Goal: Transaction & Acquisition: Download file/media

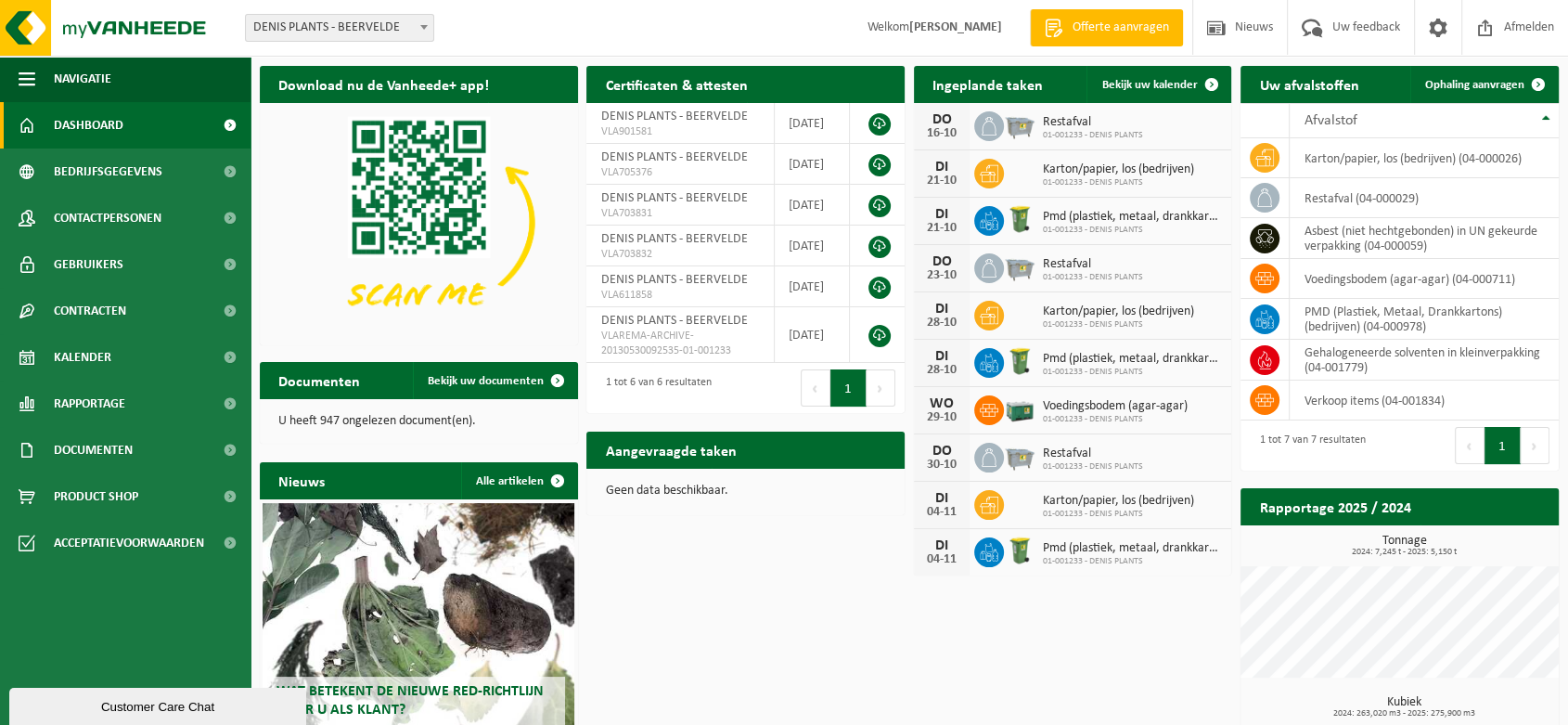
click at [1053, 124] on span "Restafval" at bounding box center [1092, 122] width 100 height 15
click at [110, 404] on span "Rapportage" at bounding box center [89, 403] width 72 height 47
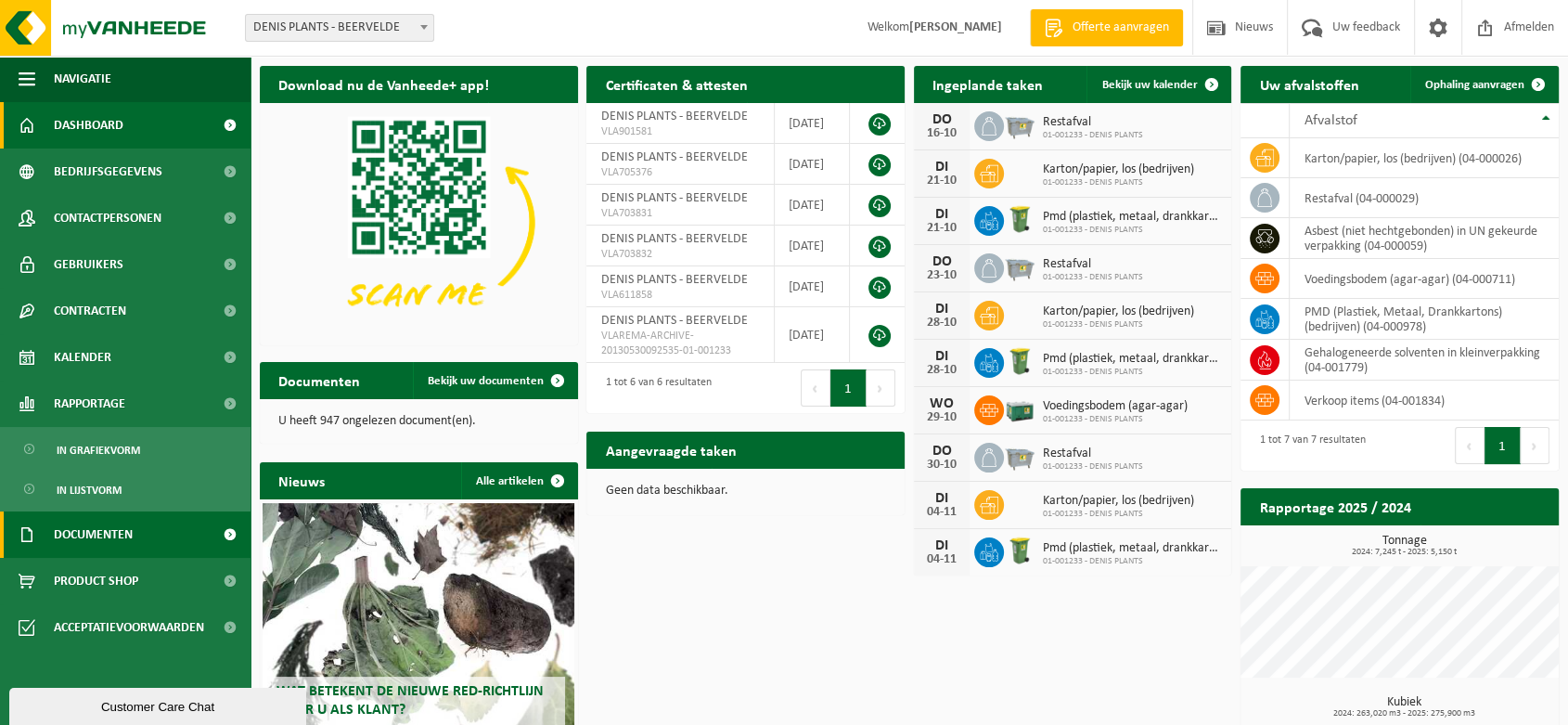
click at [108, 532] on span "Documenten" at bounding box center [93, 534] width 79 height 47
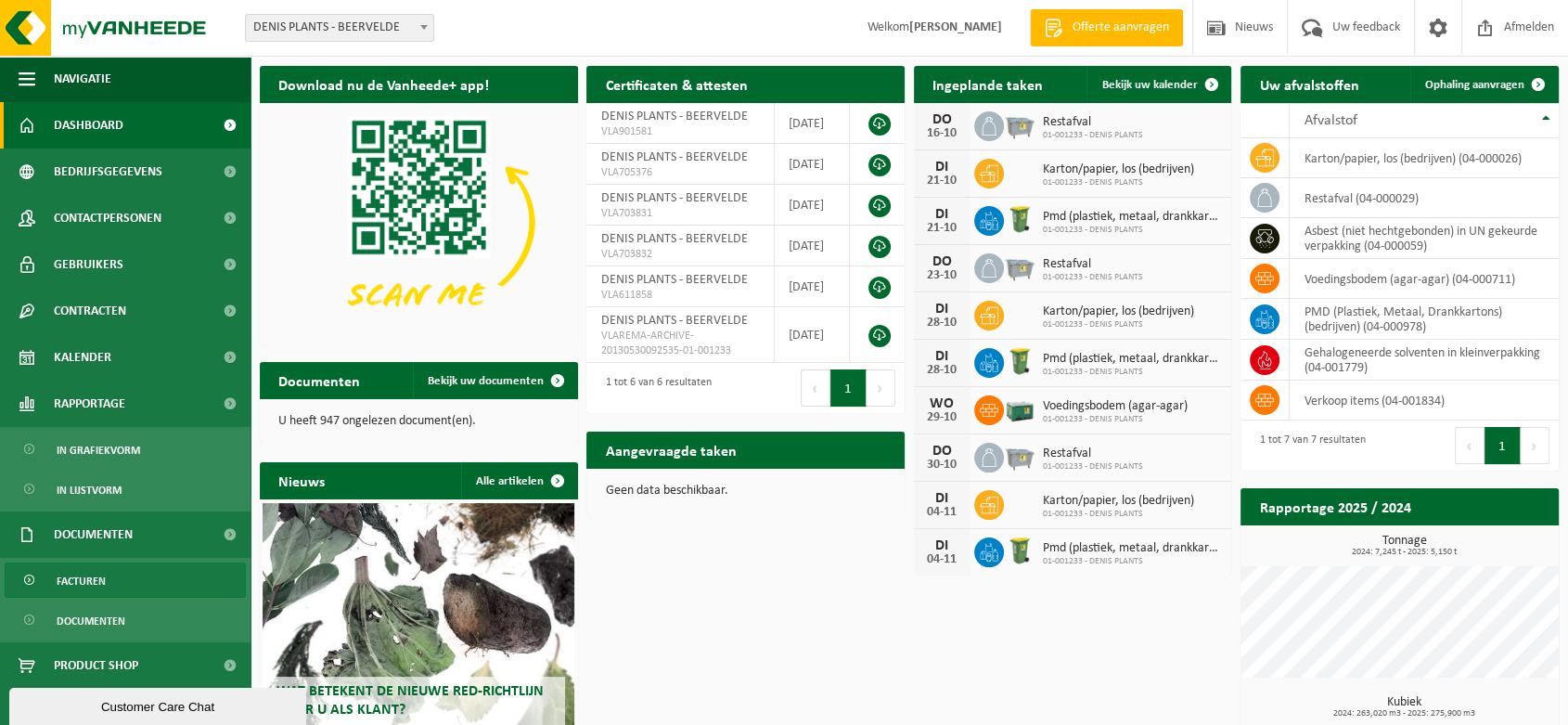
click at [100, 586] on span "Facturen" at bounding box center [80, 581] width 49 height 35
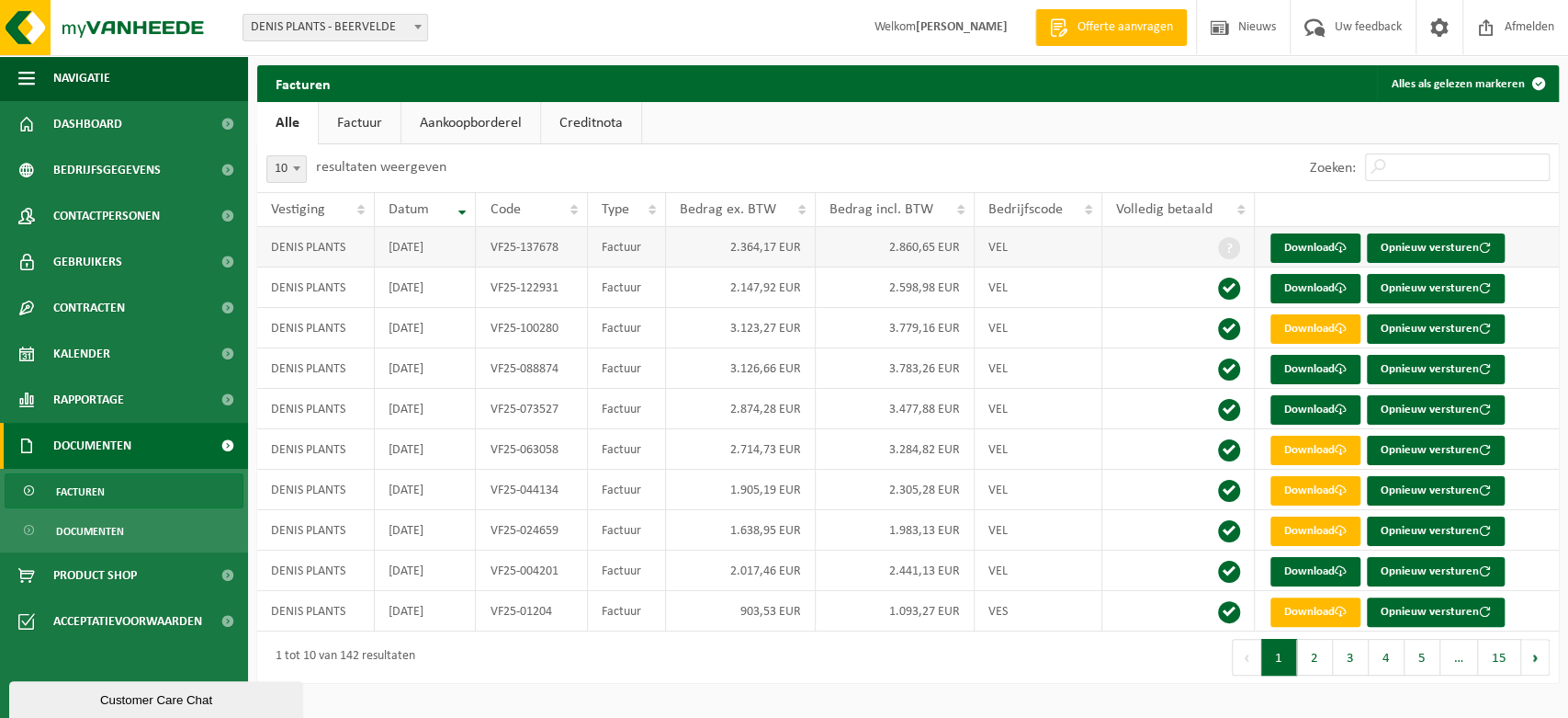
click at [625, 255] on td "Factuur" at bounding box center [627, 247] width 78 height 41
click at [1281, 249] on link "Download" at bounding box center [1315, 248] width 90 height 29
